Goal: Check status

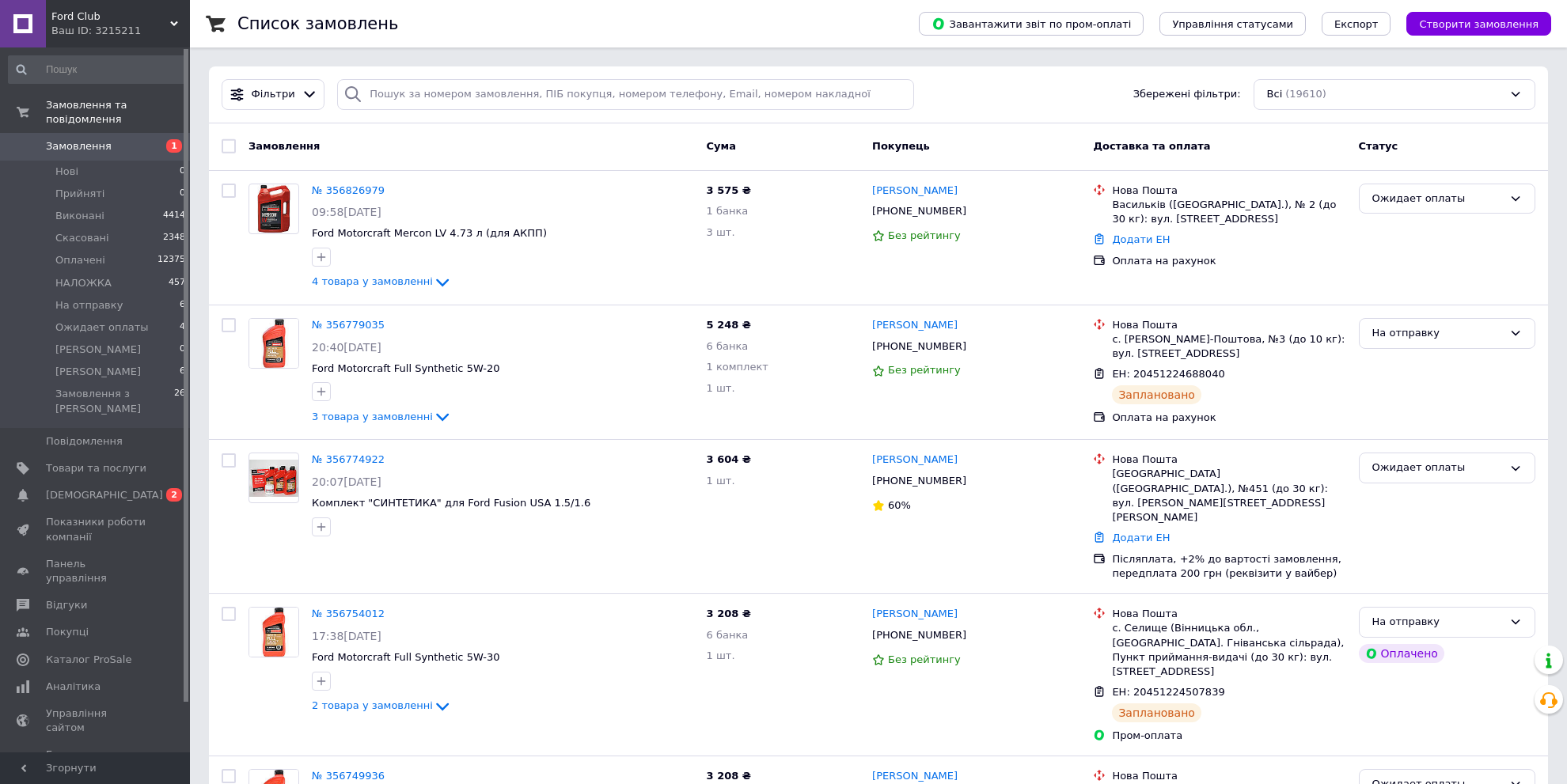
click at [74, 133] on link "Замовлення 1" at bounding box center [97, 147] width 195 height 27
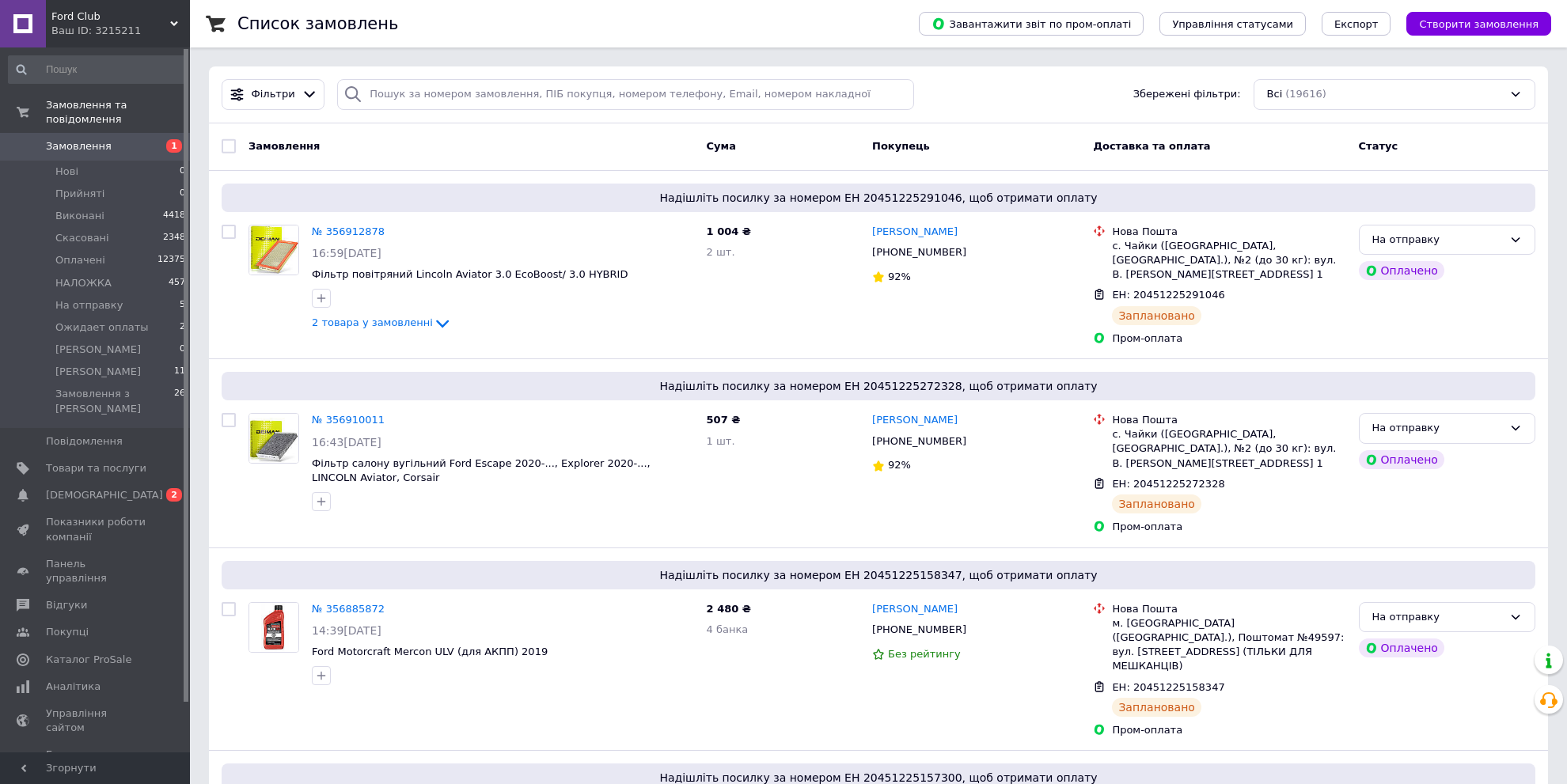
click at [72, 139] on span "Замовлення" at bounding box center [78, 147] width 65 height 14
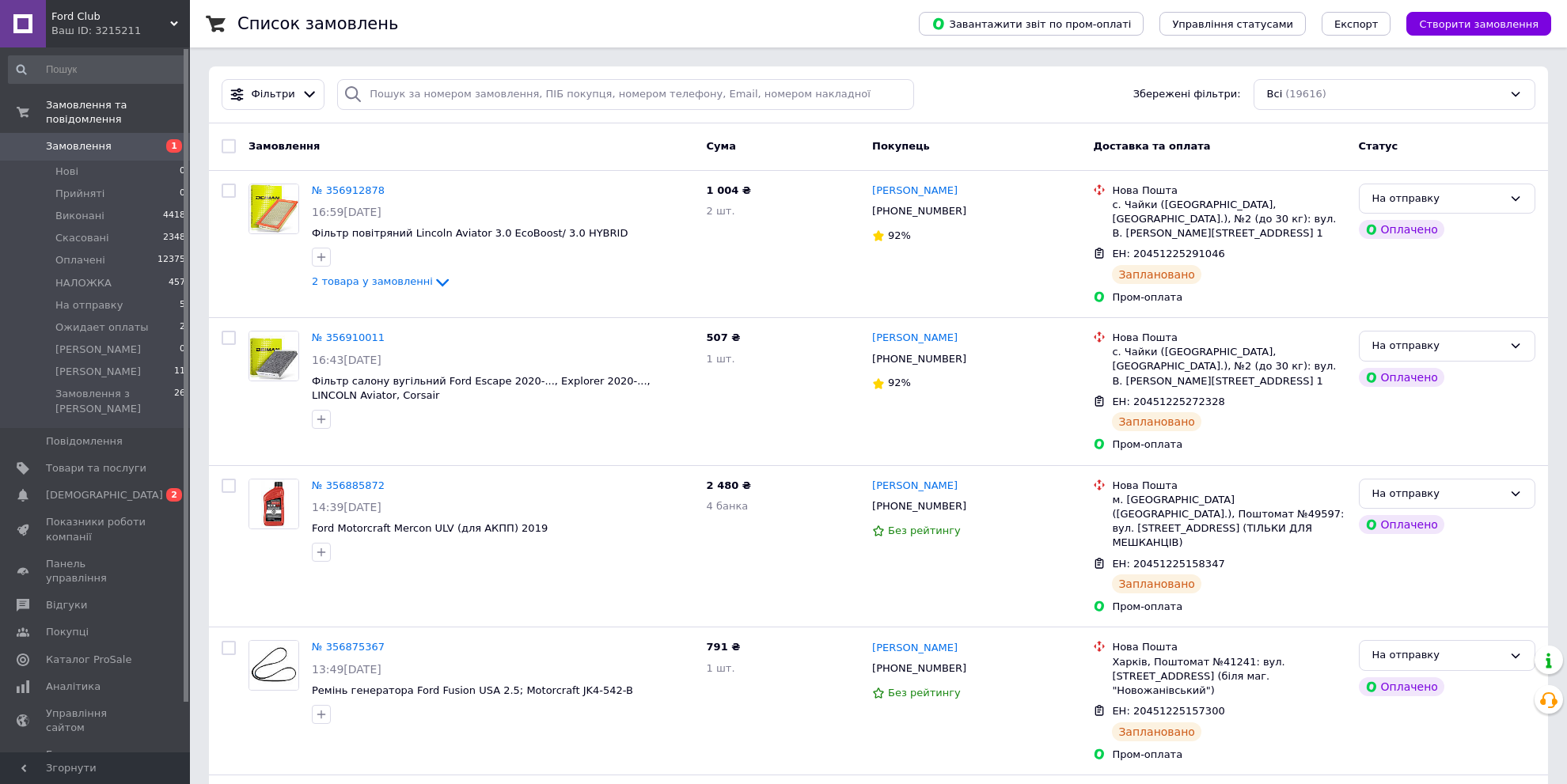
click at [747, 23] on div "Список замовлень" at bounding box center [562, 23] width 649 height 47
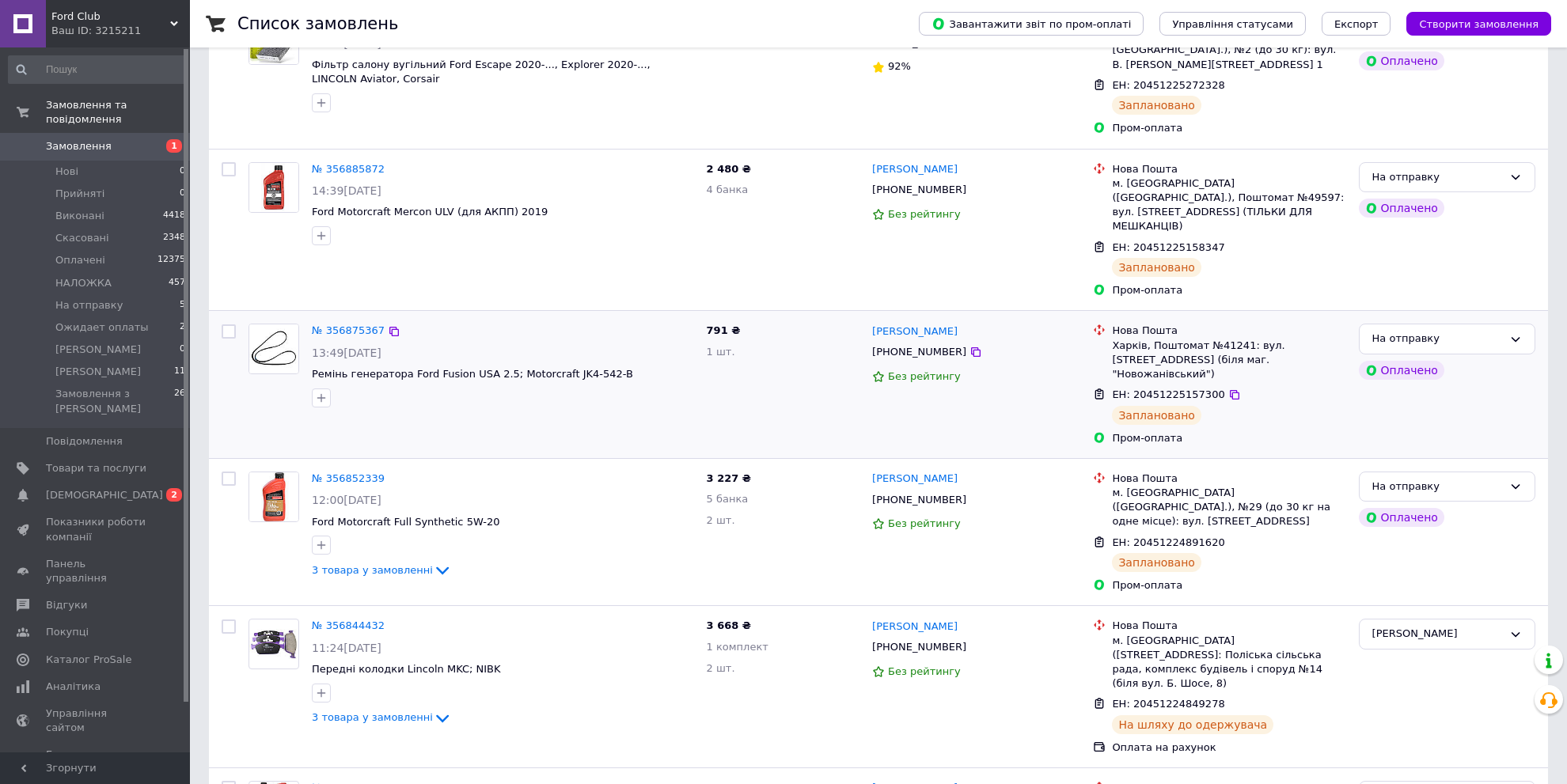
scroll to position [395, 0]
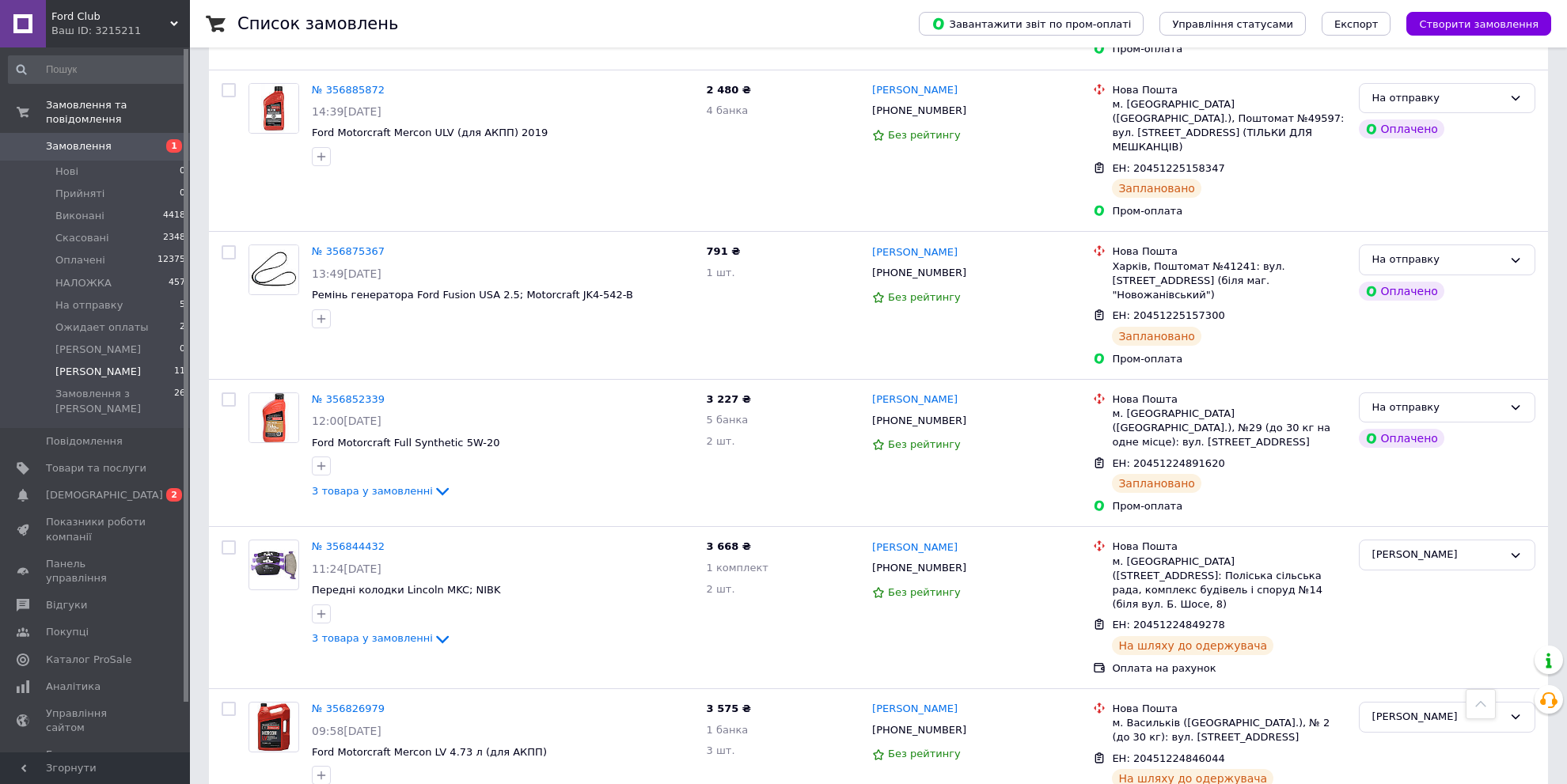
click at [81, 365] on span "[PERSON_NAME]" at bounding box center [98, 372] width 86 height 14
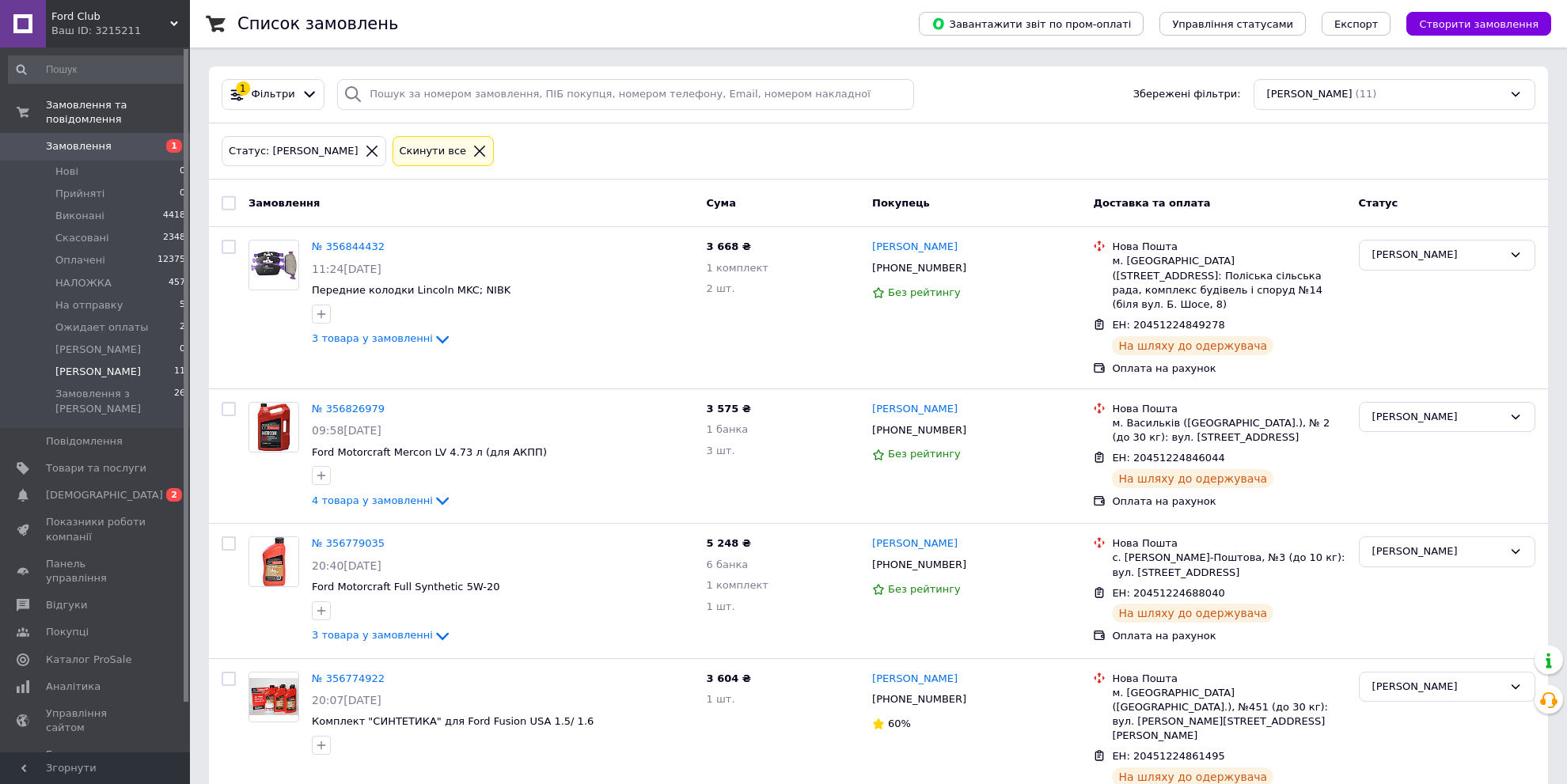
click at [887, 29] on div "Список замовлень" at bounding box center [562, 23] width 649 height 47
